Goal: Navigation & Orientation: Find specific page/section

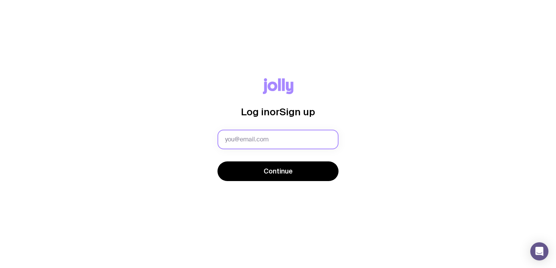
click at [266, 143] on input "text" at bounding box center [277, 140] width 121 height 20
type input "alejandra.catania@zitcha.com"
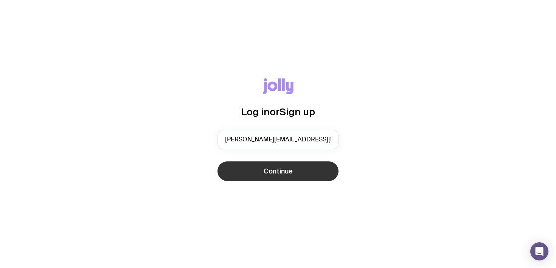
click at [273, 164] on button "Continue" at bounding box center [277, 171] width 121 height 20
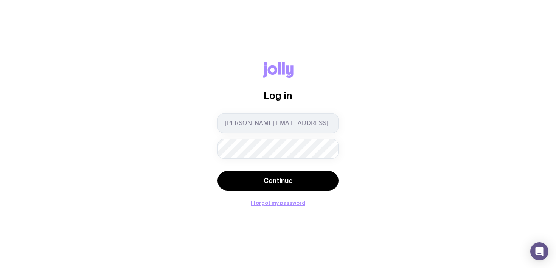
click at [217, 159] on div at bounding box center [217, 159] width 0 height 0
click at [384, 142] on div "Log in alejandra.catania@zitcha.com Continue I forgot my password" at bounding box center [278, 134] width 520 height 144
click at [273, 205] on button "I forgot my password" at bounding box center [278, 203] width 54 height 6
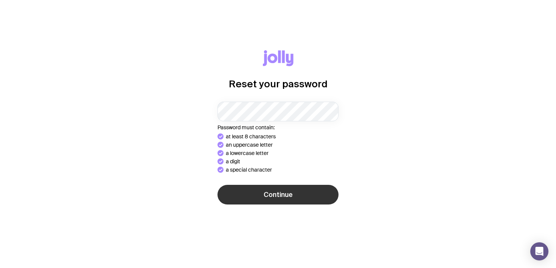
click at [255, 197] on button "Continue" at bounding box center [277, 195] width 121 height 20
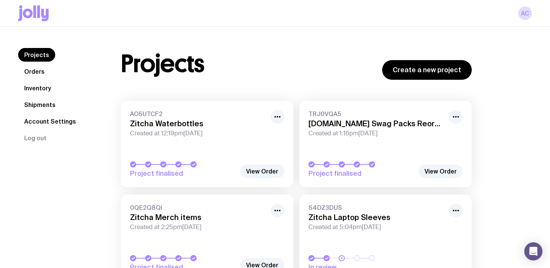
click at [46, 93] on link "Inventory" at bounding box center [37, 88] width 39 height 14
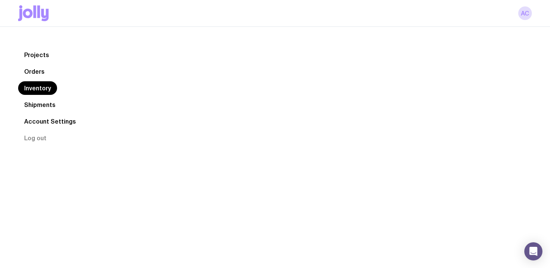
click at [45, 91] on link "Inventory" at bounding box center [37, 88] width 39 height 14
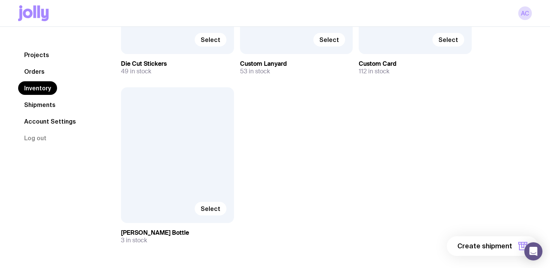
scroll to position [565, 0]
